Goal: Register for event/course

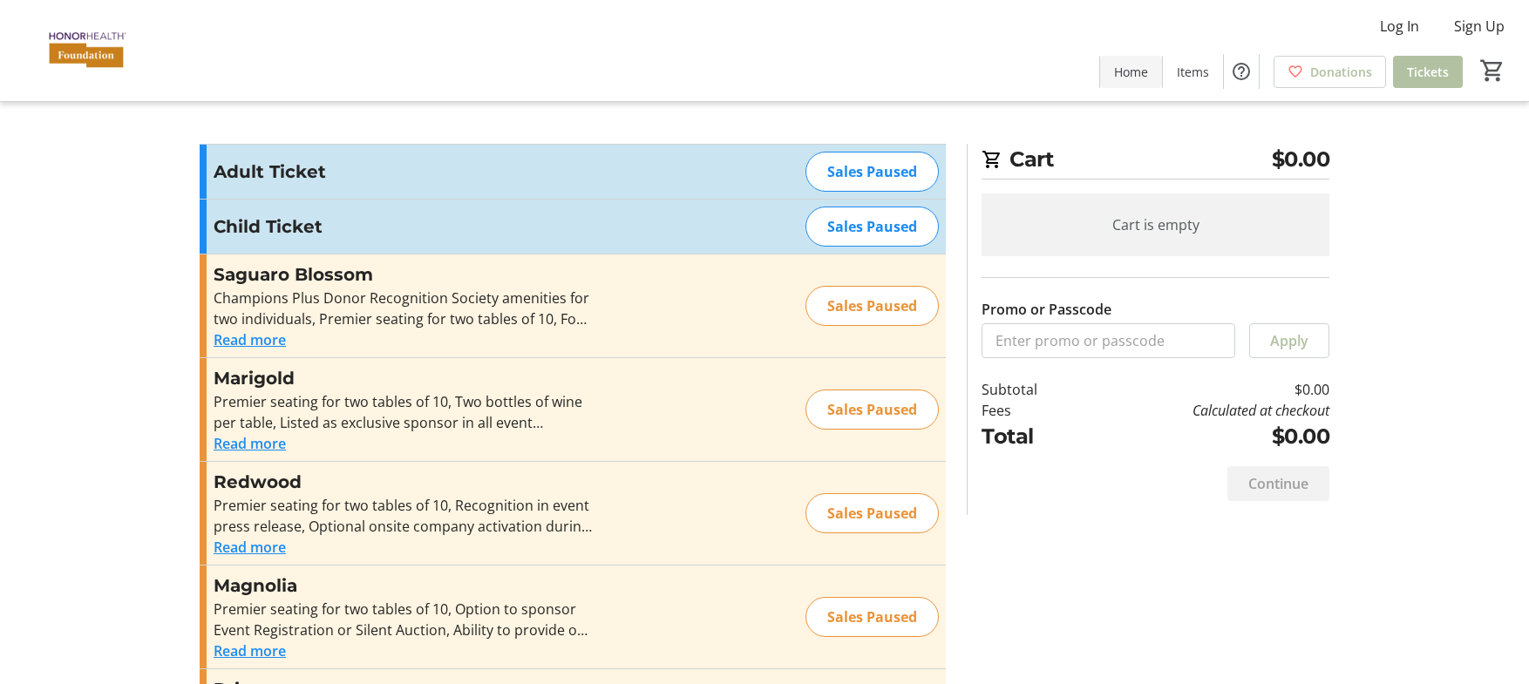
click at [1125, 73] on span "Home" at bounding box center [1131, 72] width 34 height 18
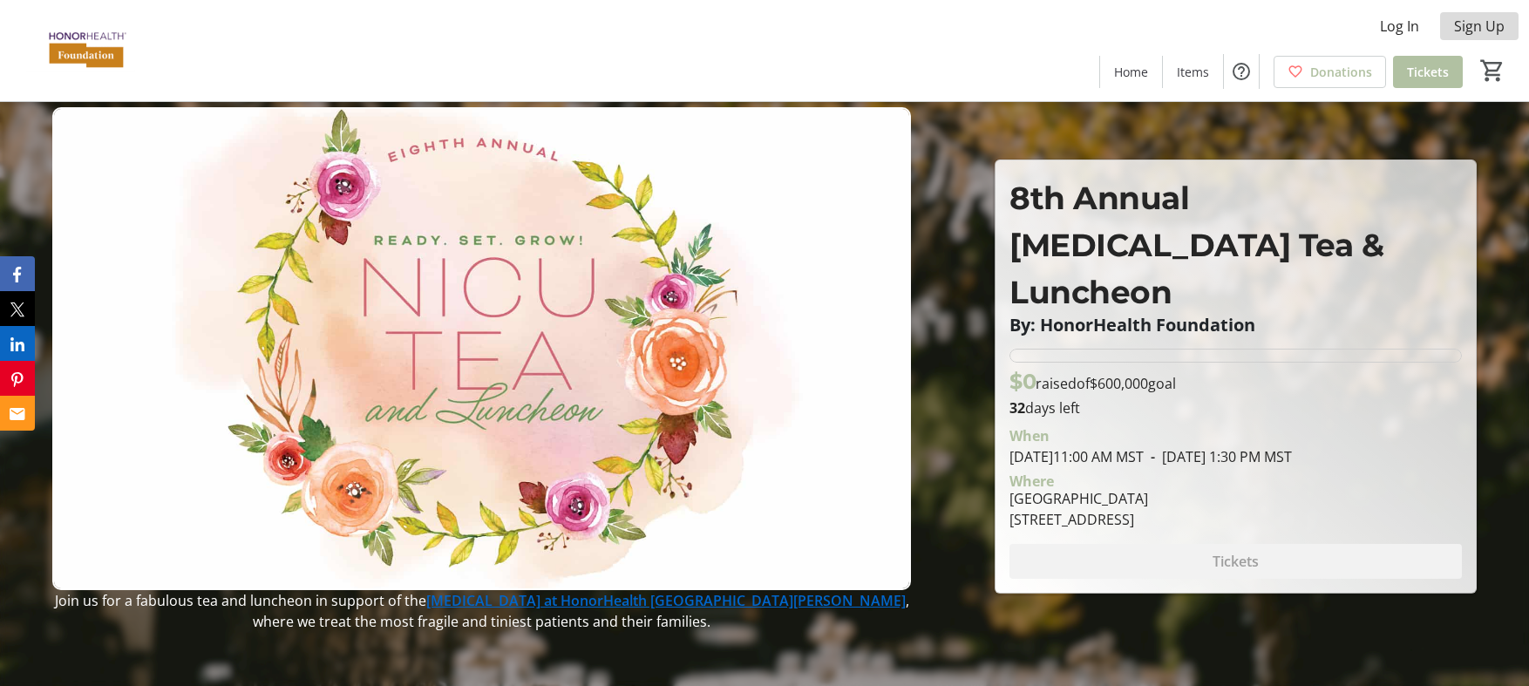
click at [1501, 27] on span "Sign Up" at bounding box center [1479, 26] width 51 height 21
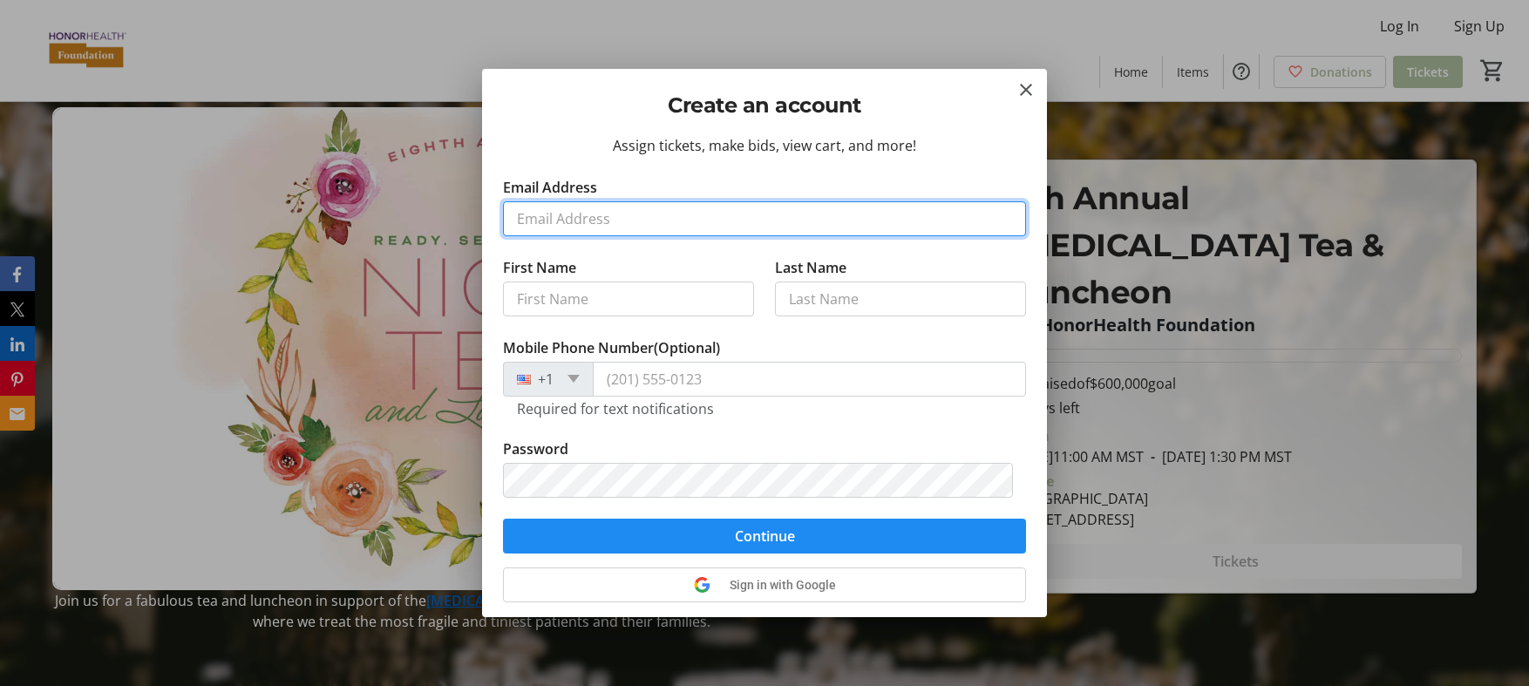
click at [716, 220] on input "Email Address" at bounding box center [764, 218] width 523 height 35
type input "gregdr01@gmail.com"
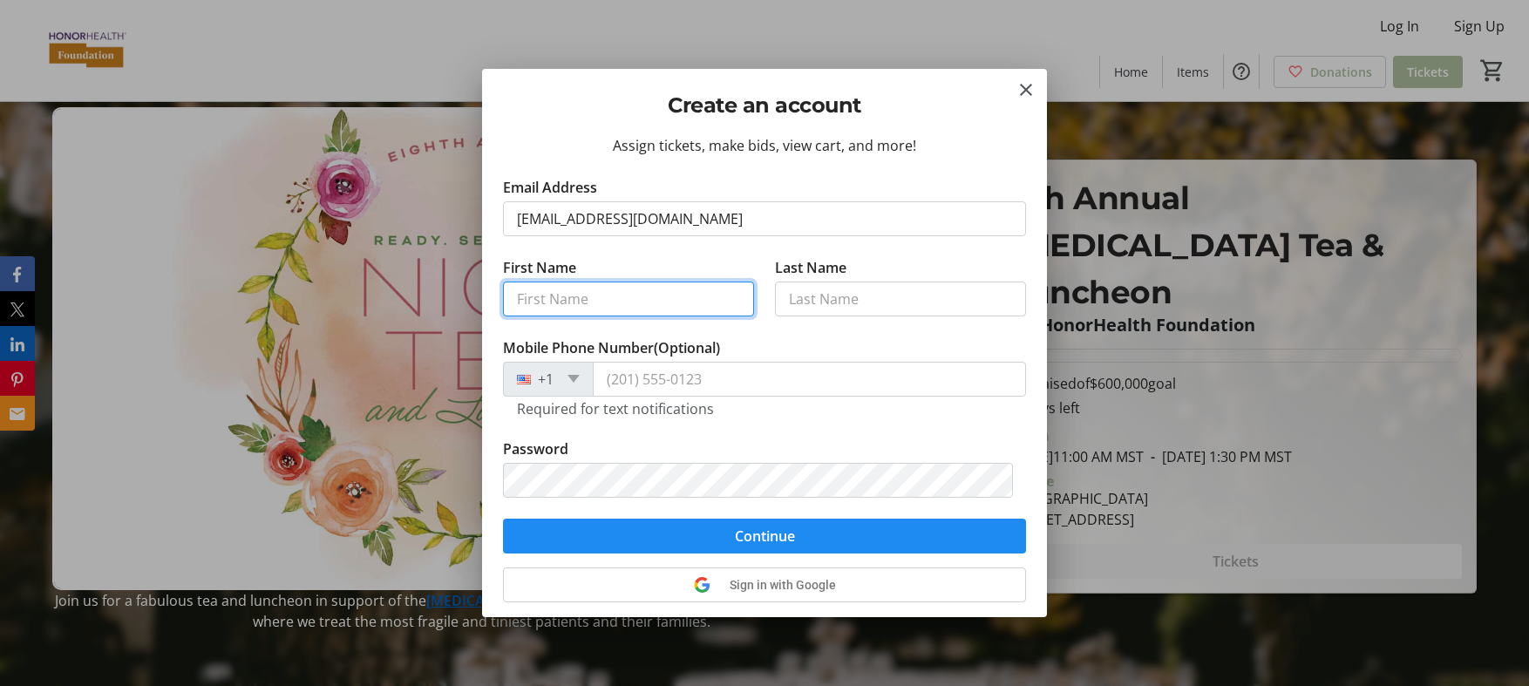
type input "Greg"
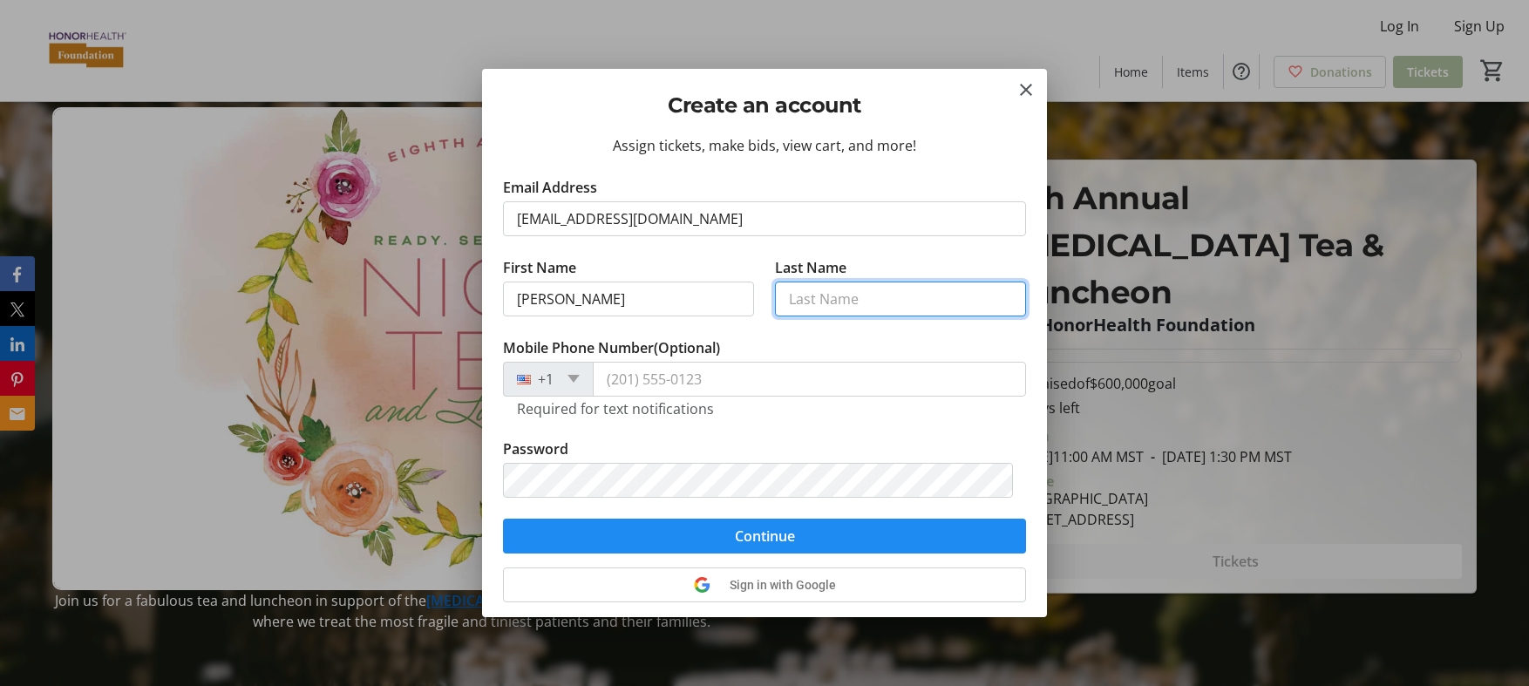
type input "Rubenstein"
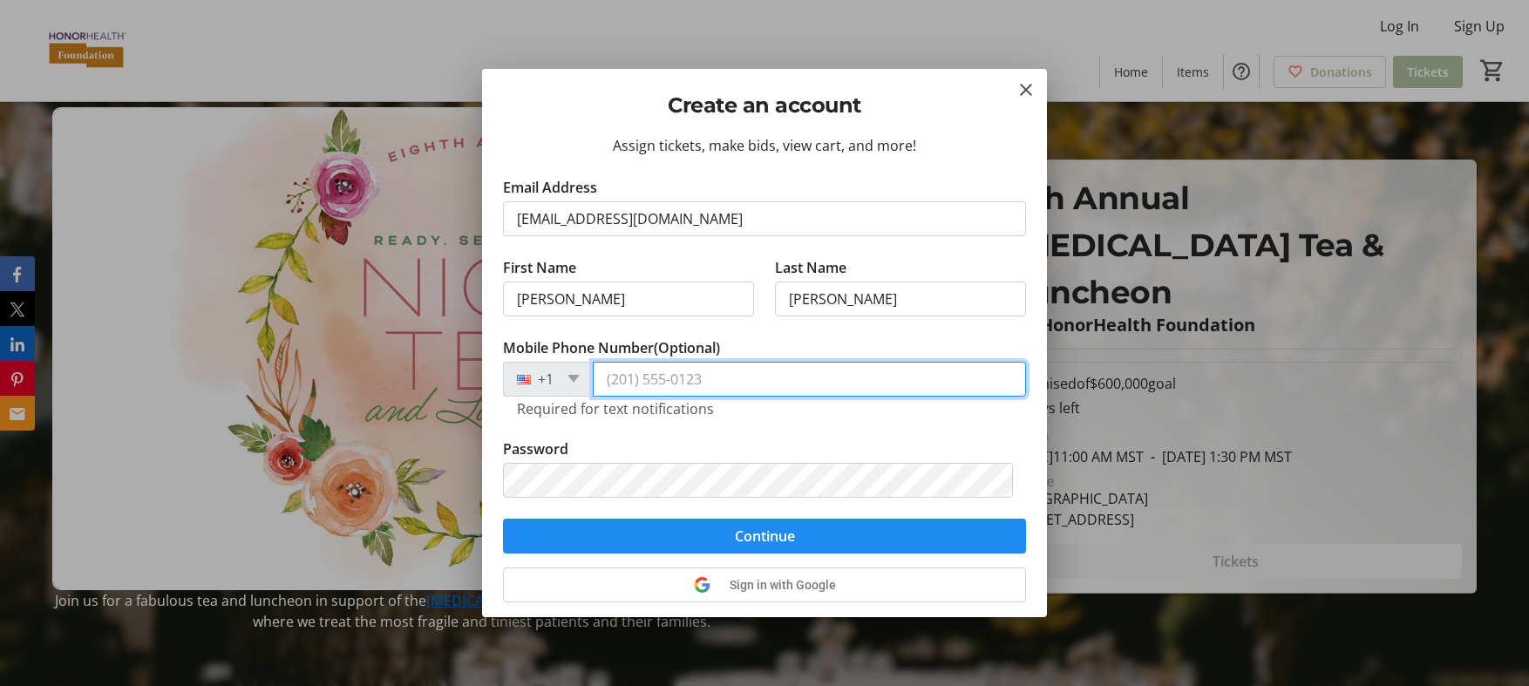
type input "(602) 421-2784"
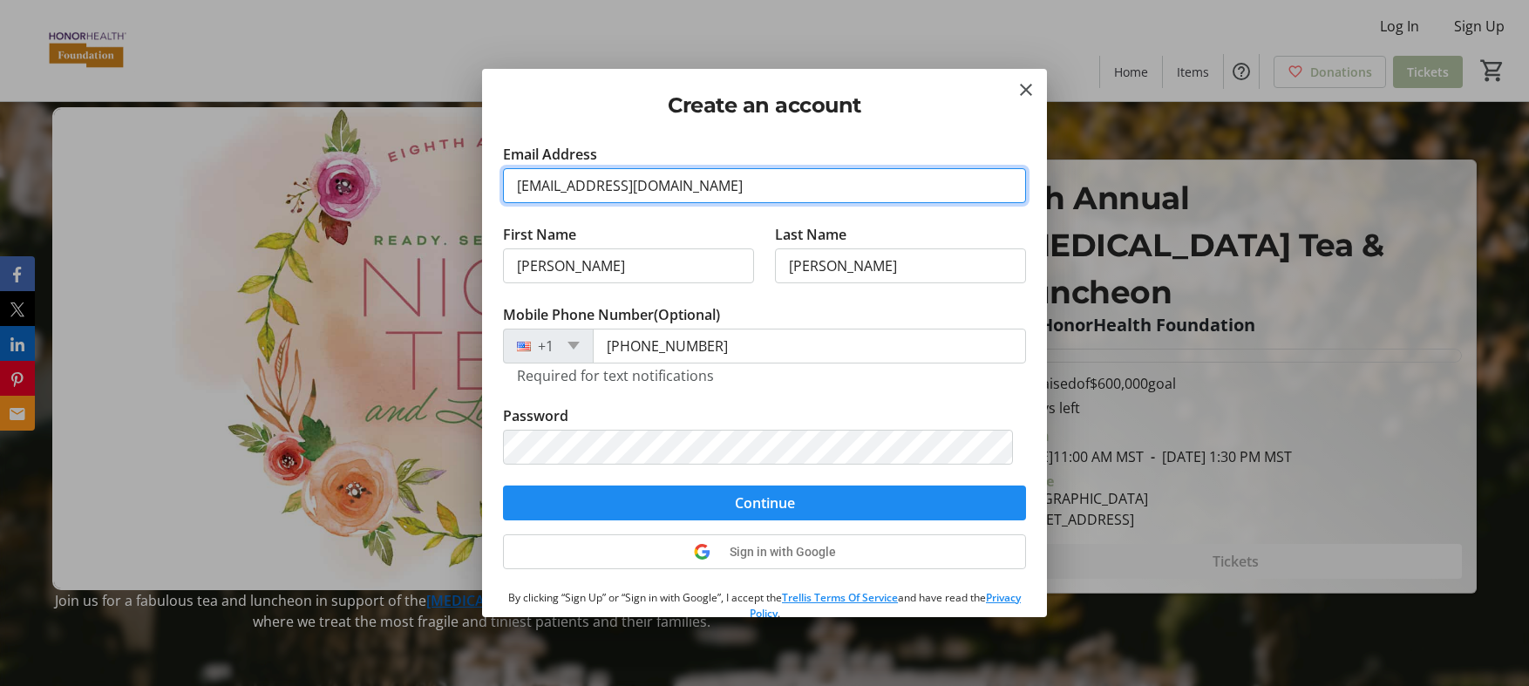
scroll to position [87, 0]
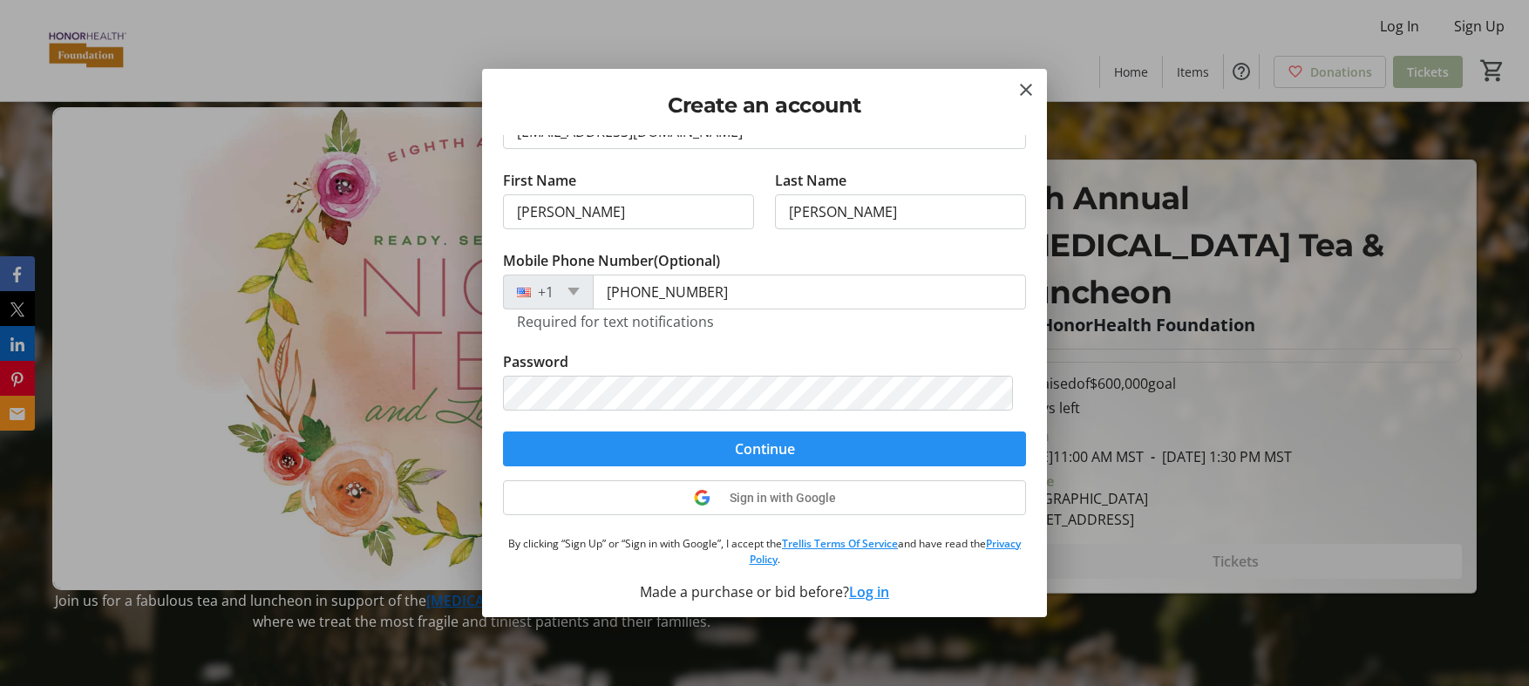
click at [743, 451] on span "Continue" at bounding box center [765, 448] width 60 height 21
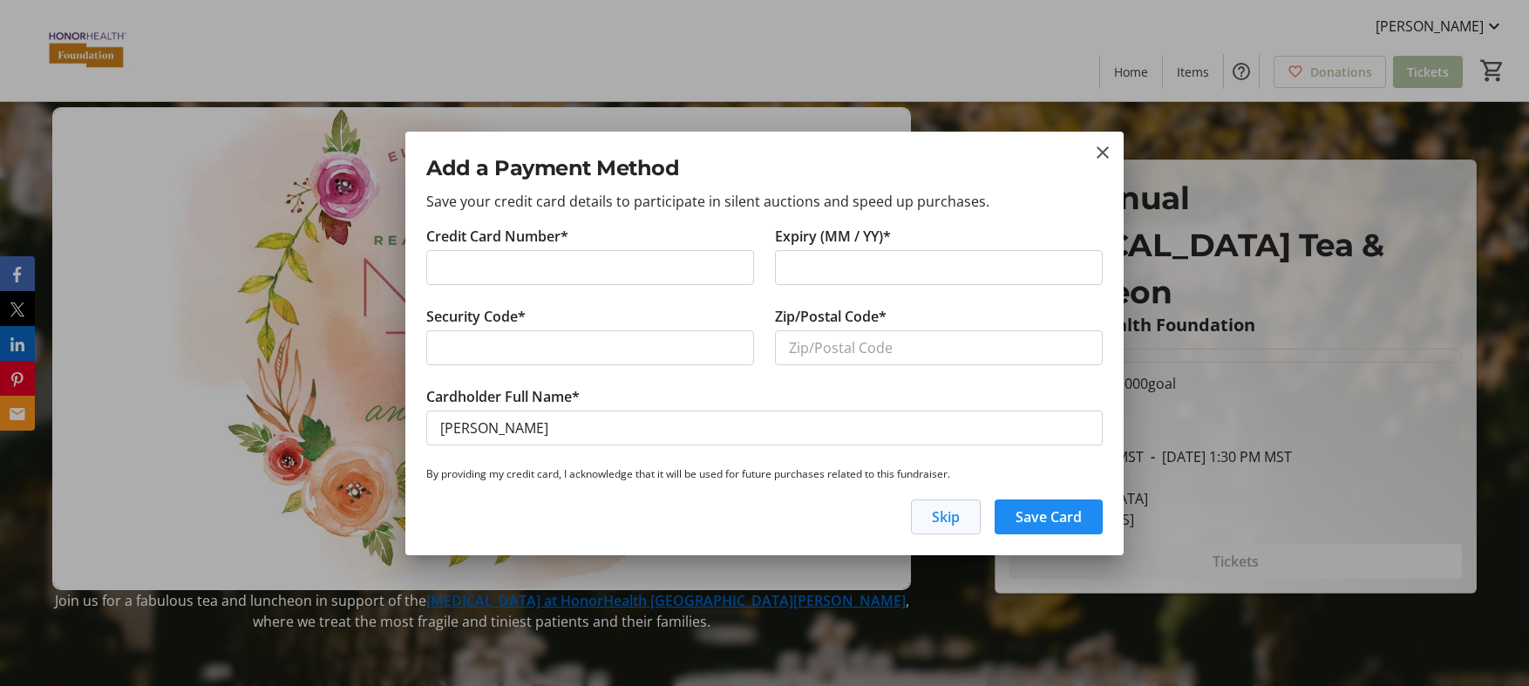
click at [939, 521] on span "Skip" at bounding box center [946, 516] width 28 height 21
